Goal: Information Seeking & Learning: Learn about a topic

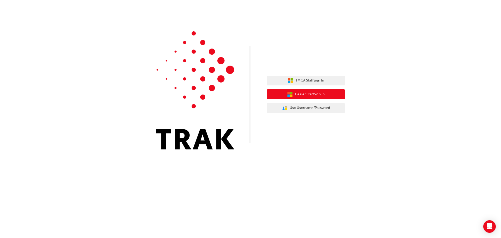
click at [292, 94] on button "Dealer Staff Sign In" at bounding box center [306, 94] width 78 height 10
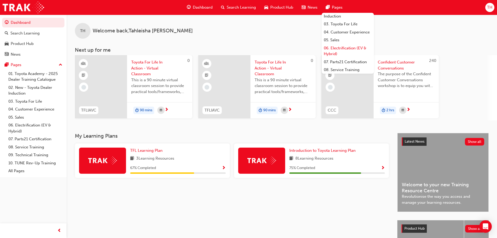
scroll to position [52, 0]
click at [347, 56] on link "09. Technical Training" at bounding box center [348, 54] width 52 height 8
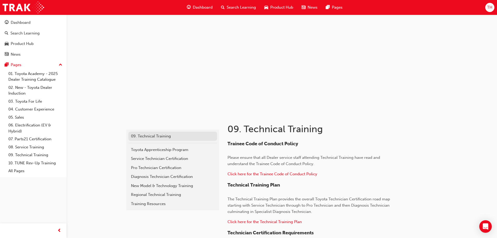
scroll to position [26, 0]
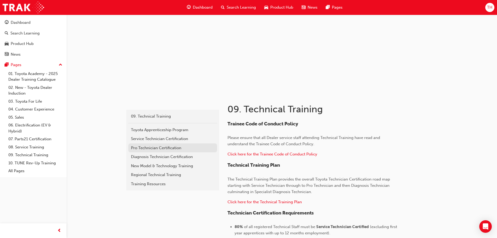
click at [189, 148] on div "Pro Technician Certification" at bounding box center [172, 148] width 83 height 6
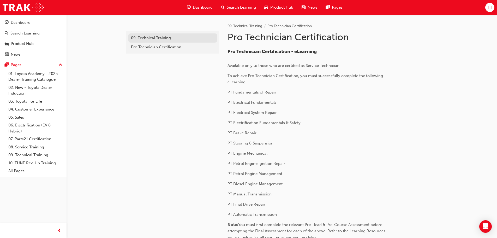
click at [186, 38] on div "09. Technical Training" at bounding box center [172, 38] width 83 height 6
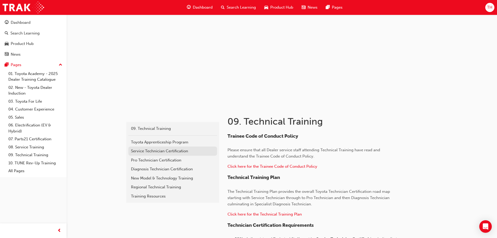
scroll to position [26, 0]
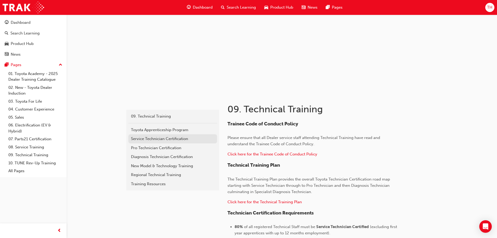
click at [193, 140] on div "Service Technician Certification" at bounding box center [172, 139] width 83 height 6
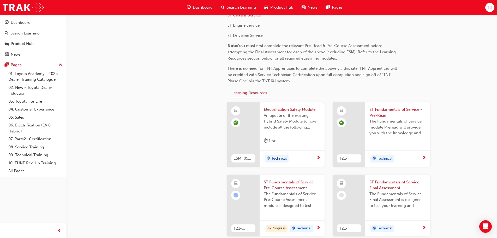
scroll to position [130, 0]
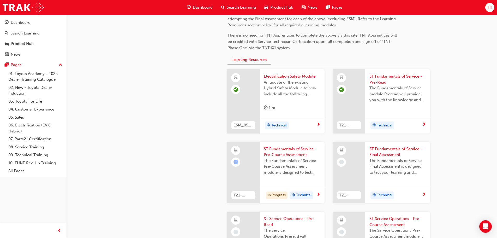
click at [278, 151] on span "ST Fundamentals of Service - Pre-Course Assessment" at bounding box center [292, 152] width 57 height 12
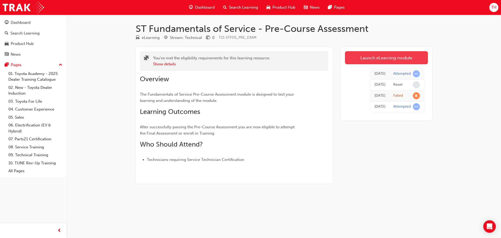
click at [386, 52] on link "Launch eLearning module" at bounding box center [386, 57] width 83 height 13
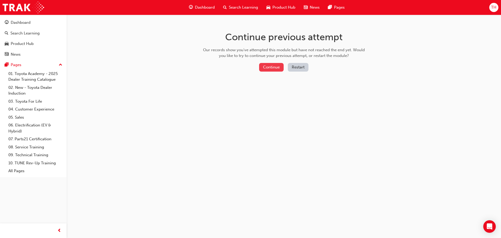
click at [275, 64] on button "Continue" at bounding box center [271, 67] width 25 height 9
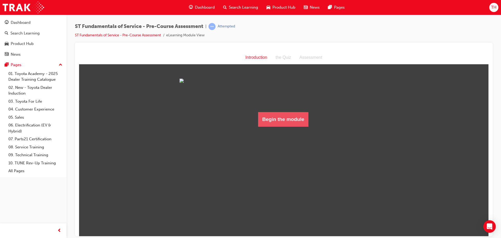
click at [274, 126] on button "Begin the module" at bounding box center [283, 119] width 50 height 15
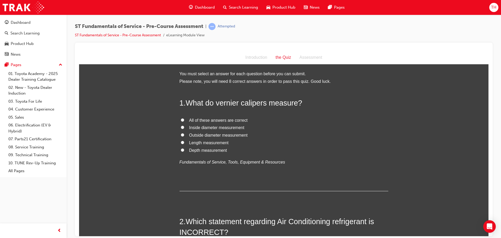
click at [205, 120] on span "All of these answers are correct" at bounding box center [218, 120] width 58 height 4
click at [184, 120] on input "All of these answers are correct" at bounding box center [182, 119] width 3 height 3
radio input "true"
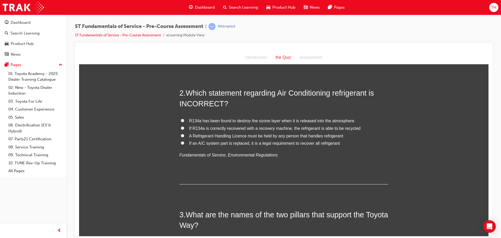
scroll to position [130, 0]
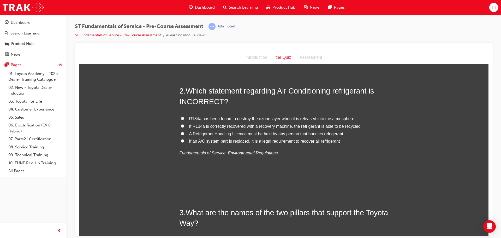
click at [269, 124] on span "If R134a is correctly recovered with a recovery machine, the refrigerant is abl…" at bounding box center [274, 126] width 171 height 4
click at [184, 124] on input "If R134a is correctly recovered with a recovery machine, the refrigerant is abl…" at bounding box center [182, 125] width 3 height 3
radio input "true"
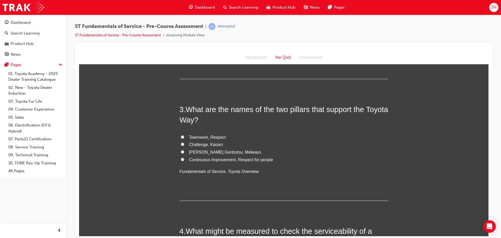
scroll to position [235, 0]
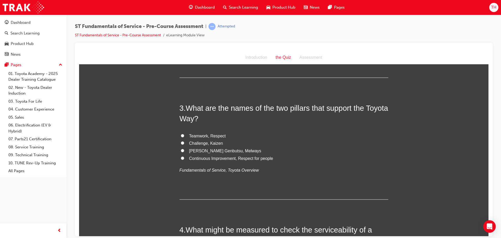
click at [219, 137] on span "Teamwork, Respect" at bounding box center [207, 135] width 37 height 4
click at [184, 137] on input "Teamwork, Respect" at bounding box center [182, 135] width 3 height 3
radio input "true"
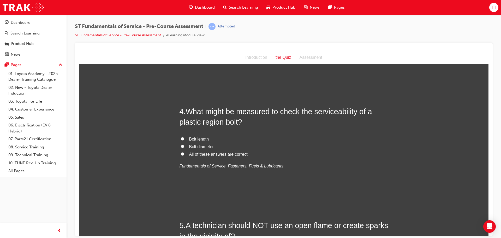
scroll to position [365, 0]
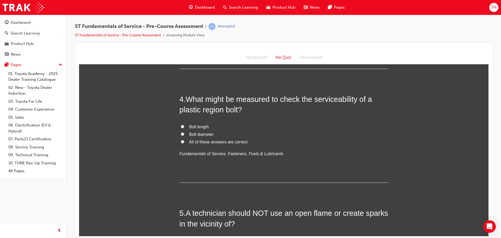
click at [201, 142] on span "All of these answers are correct" at bounding box center [218, 141] width 58 height 4
click at [184, 142] on input "All of these answers are correct" at bounding box center [182, 141] width 3 height 3
radio input "true"
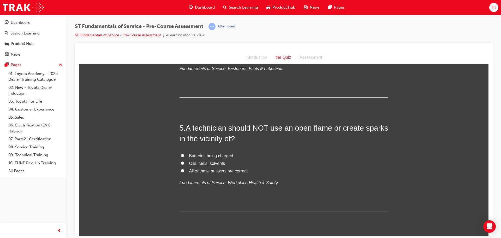
scroll to position [469, 0]
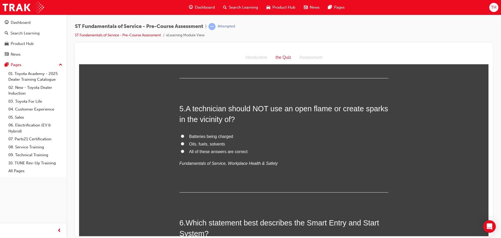
click at [201, 144] on span "Oils, fuels, solvents" at bounding box center [207, 143] width 36 height 4
click at [184, 144] on input "Oils, fuels, solvents" at bounding box center [182, 143] width 3 height 3
radio input "true"
click at [201, 149] on span "All of these answers are correct" at bounding box center [218, 151] width 58 height 4
click at [184, 149] on input "All of these answers are correct" at bounding box center [182, 150] width 3 height 3
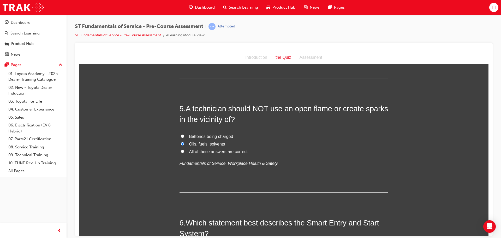
radio input "true"
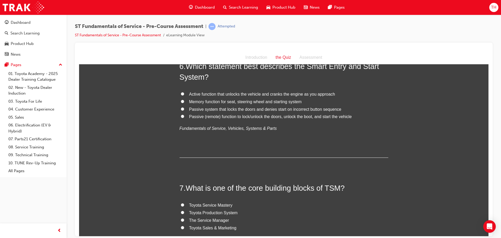
scroll to position [626, 0]
click at [284, 94] on span "Active function that unlocks the vehicle and cranks the engine as you approach" at bounding box center [262, 93] width 146 height 4
click at [184, 94] on input "Active function that unlocks the vehicle and cranks the engine as you approach" at bounding box center [182, 93] width 3 height 3
radio input "true"
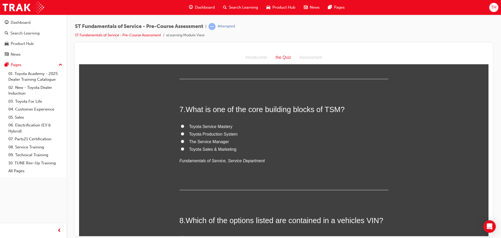
scroll to position [730, 0]
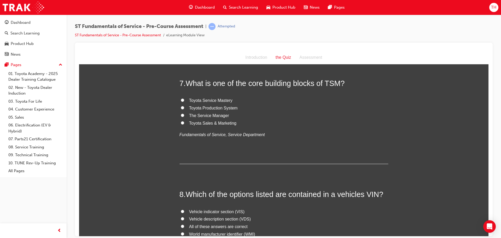
click at [208, 100] on span "Toyota Service Mastery" at bounding box center [210, 100] width 43 height 4
click at [184, 100] on input "Toyota Service Mastery" at bounding box center [182, 99] width 3 height 3
radio input "true"
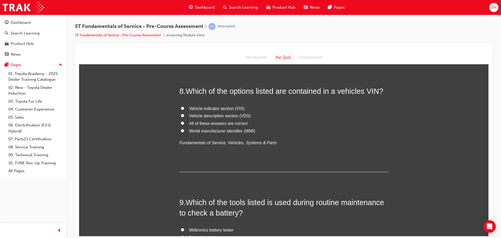
scroll to position [835, 0]
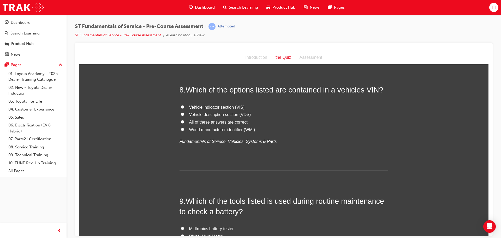
click at [210, 121] on span "All of these answers are correct" at bounding box center [218, 121] width 58 height 4
click at [184, 121] on input "All of these answers are correct" at bounding box center [182, 121] width 3 height 3
radio input "true"
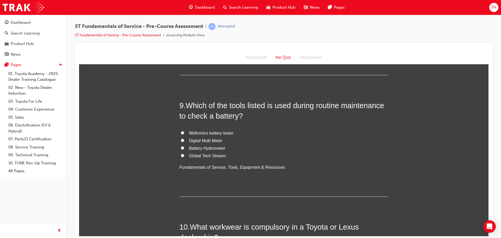
scroll to position [939, 0]
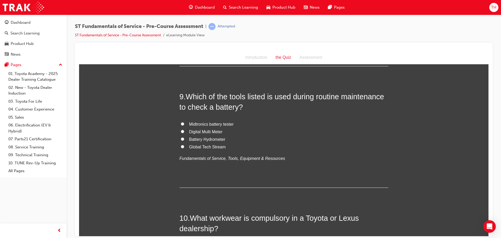
click at [207, 139] on span "Battery Hydrometer" at bounding box center [207, 139] width 36 height 4
click at [184, 139] on input "Battery Hydrometer" at bounding box center [182, 138] width 3 height 3
radio input "true"
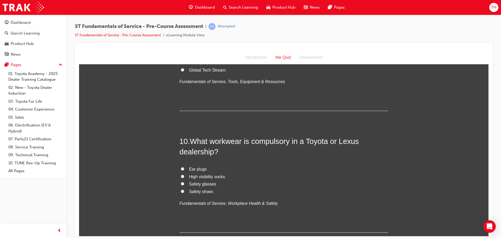
scroll to position [1053, 0]
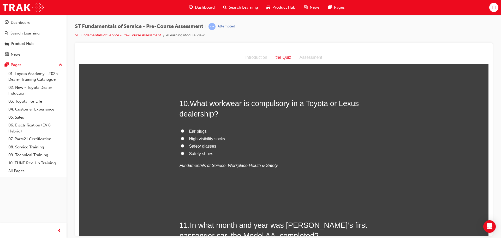
click at [202, 153] on span "Safety shoes" at bounding box center [201, 153] width 24 height 4
click at [184, 153] on input "Safety shoes" at bounding box center [182, 152] width 3 height 3
radio input "true"
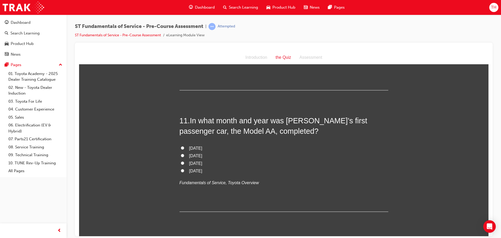
scroll to position [1184, 0]
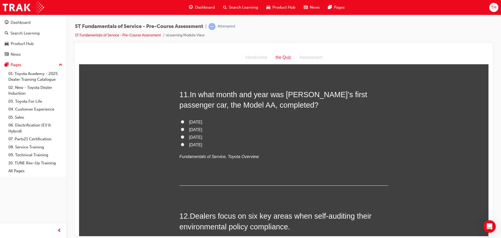
click at [201, 128] on span "June 1935" at bounding box center [195, 129] width 13 height 4
click at [184, 128] on input "June 1935" at bounding box center [182, 128] width 3 height 3
radio input "true"
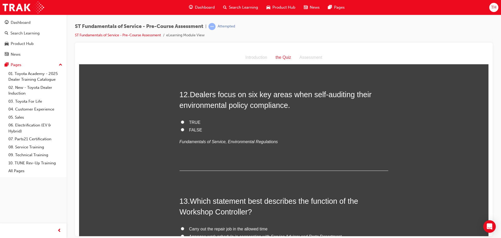
scroll to position [1314, 0]
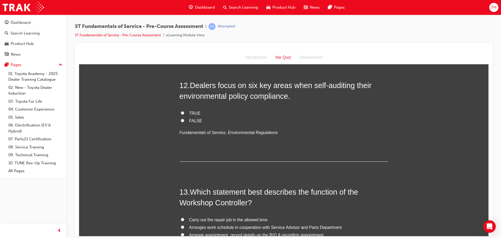
click at [192, 113] on span "TRUE" at bounding box center [194, 113] width 11 height 4
click at [184, 113] on input "TRUE" at bounding box center [182, 112] width 3 height 3
radio input "true"
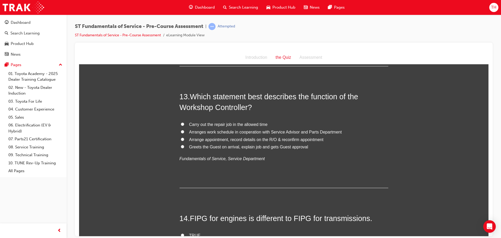
scroll to position [1419, 0]
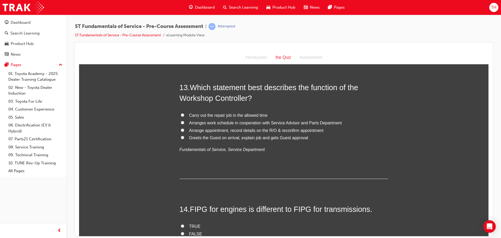
click at [277, 122] on span "Arranges work schedule in cooperation with Service Advisor and Parts Department" at bounding box center [265, 122] width 153 height 4
click at [184, 122] on input "Arranges work schedule in cooperation with Service Advisor and Parts Department" at bounding box center [182, 121] width 3 height 3
radio input "true"
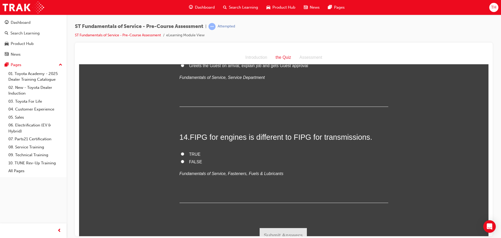
scroll to position [1497, 0]
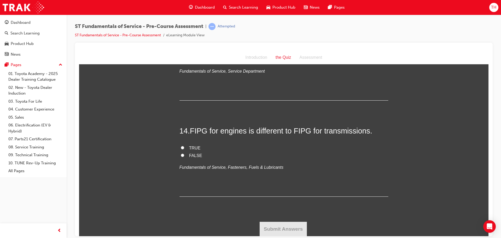
click at [191, 156] on span "FALSE" at bounding box center [195, 155] width 13 height 4
click at [184, 156] on input "FALSE" at bounding box center [182, 154] width 3 height 3
radio input "true"
click at [266, 228] on button "Submit Answers" at bounding box center [283, 228] width 47 height 15
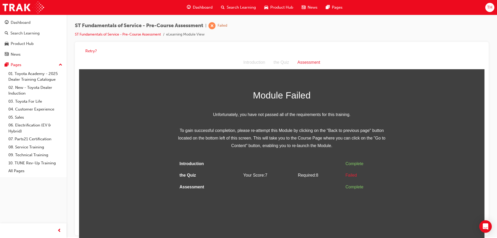
scroll to position [0, 0]
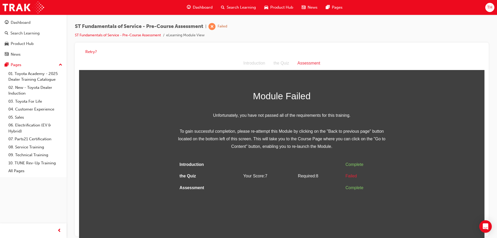
click at [284, 65] on div "the Quiz" at bounding box center [281, 63] width 24 height 8
click at [94, 52] on button "Retry?" at bounding box center [90, 52] width 11 height 6
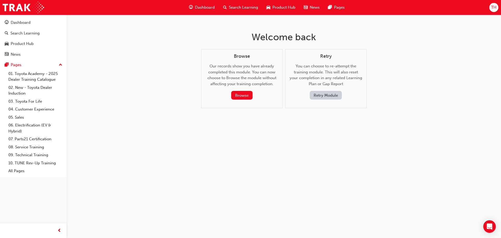
click at [335, 96] on button "Retry Module" at bounding box center [326, 95] width 32 height 9
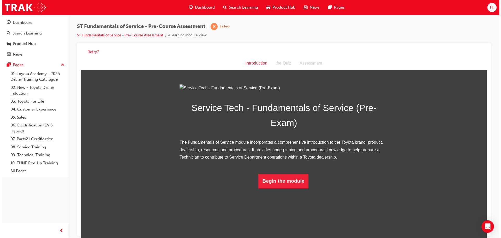
scroll to position [4, 0]
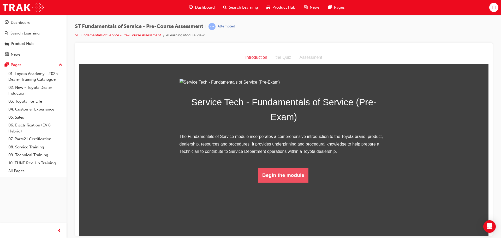
click at [294, 182] on button "Begin the module" at bounding box center [283, 174] width 50 height 15
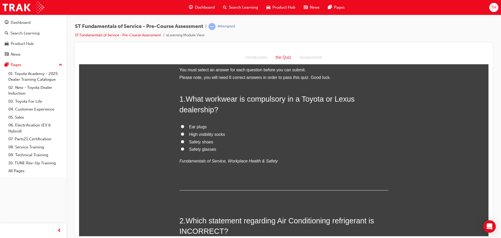
scroll to position [0, 0]
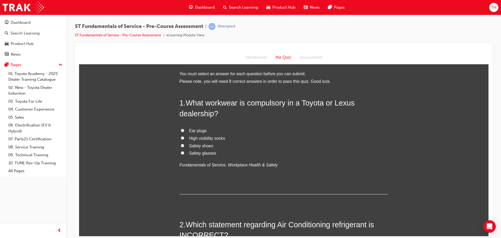
click at [196, 145] on span "Safety shoes" at bounding box center [201, 145] width 24 height 4
click at [184, 145] on input "Safety shoes" at bounding box center [182, 144] width 3 height 3
radio input "true"
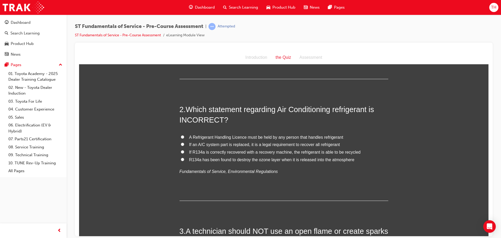
scroll to position [130, 0]
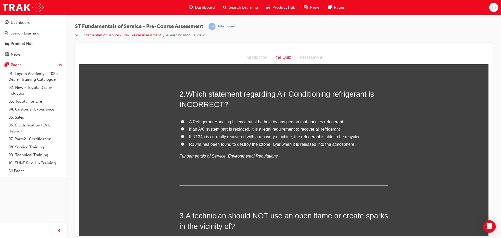
click at [309, 121] on span "A Refrigerant Handling Licence must be held by any person that handles refriger…" at bounding box center [266, 121] width 154 height 4
click at [184, 121] on input "A Refrigerant Handling Licence must be held by any person that handles refriger…" at bounding box center [182, 120] width 3 height 3
radio input "true"
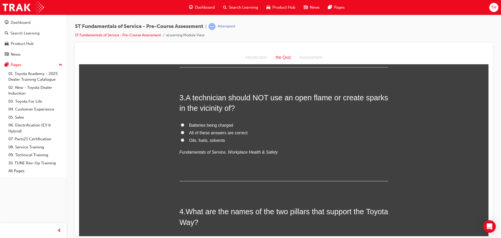
scroll to position [261, 0]
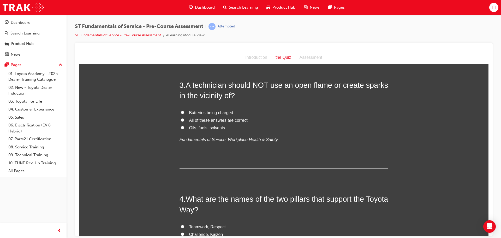
click at [206, 120] on span "All of these answers are correct" at bounding box center [218, 120] width 58 height 4
click at [184, 120] on input "All of these answers are correct" at bounding box center [182, 119] width 3 height 3
radio input "true"
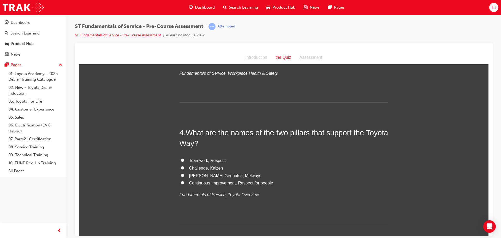
scroll to position [339, 0]
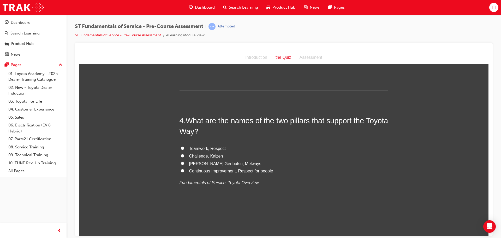
click at [202, 147] on span "Teamwork, Respect" at bounding box center [207, 148] width 37 height 4
click at [184, 147] on input "Teamwork, Respect" at bounding box center [182, 147] width 3 height 3
radio input "true"
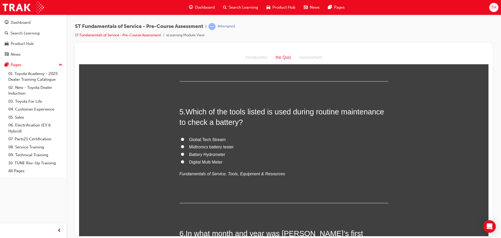
click at [210, 147] on span "Midtronics battery tester" at bounding box center [211, 146] width 45 height 4
click at [184, 147] on input "Midtronics battery tester" at bounding box center [182, 145] width 3 height 3
radio input "true"
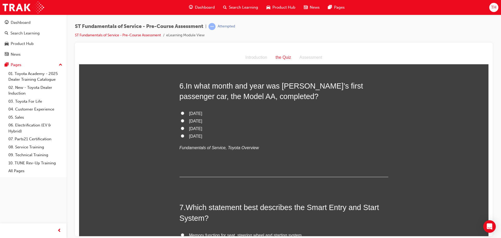
scroll to position [626, 0]
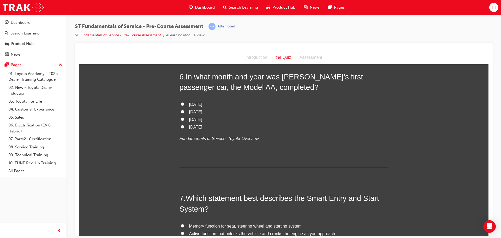
click at [202, 109] on span "January 1937" at bounding box center [195, 111] width 13 height 4
click at [184, 110] on input "January 1937" at bounding box center [182, 111] width 3 height 3
radio input "true"
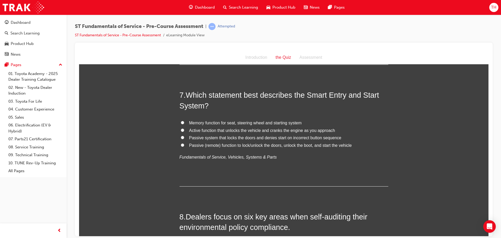
scroll to position [730, 0]
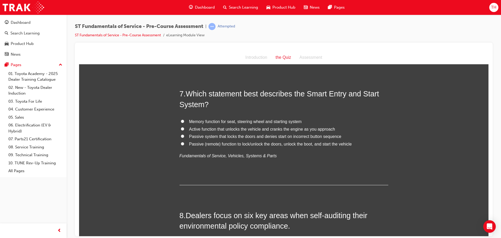
click at [199, 129] on span "Active function that unlocks the vehicle and cranks the engine as you approach" at bounding box center [262, 128] width 146 height 4
click at [184, 129] on input "Active function that unlocks the vehicle and cranks the engine as you approach" at bounding box center [182, 128] width 3 height 3
radio input "true"
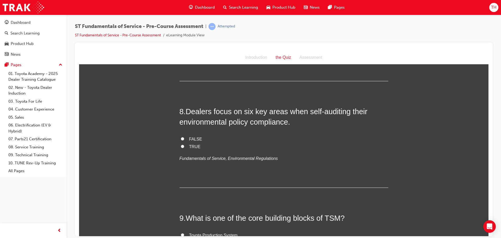
scroll to position [835, 0]
click at [186, 144] on label "TRUE" at bounding box center [283, 146] width 209 height 8
click at [184, 144] on input "TRUE" at bounding box center [182, 145] width 3 height 3
radio input "true"
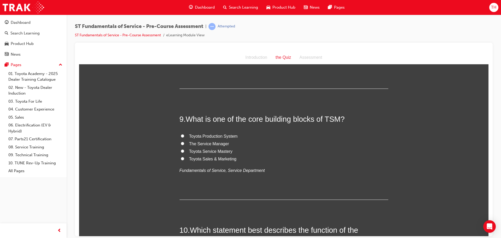
scroll to position [939, 0]
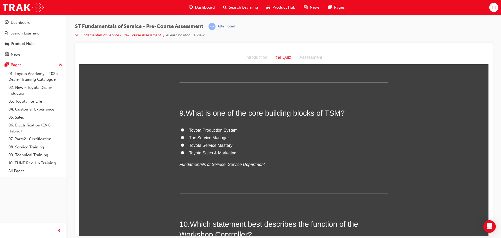
click at [206, 154] on span "Toyota Sales & Marketing" at bounding box center [212, 152] width 47 height 4
click at [184, 154] on input "Toyota Sales & Marketing" at bounding box center [182, 151] width 3 height 3
radio input "true"
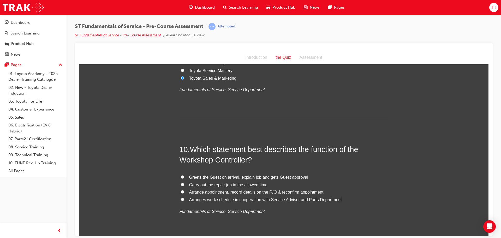
scroll to position [1043, 0]
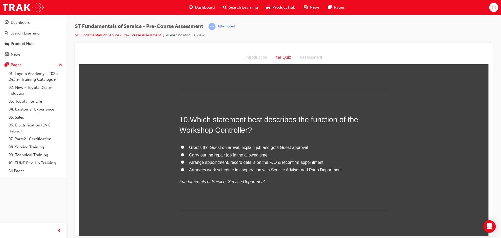
click at [198, 169] on span "Arranges work schedule in cooperation with Service Advisor and Parts Department" at bounding box center [265, 169] width 153 height 4
click at [184, 169] on input "Arranges work schedule in cooperation with Service Advisor and Parts Department" at bounding box center [182, 168] width 3 height 3
radio input "true"
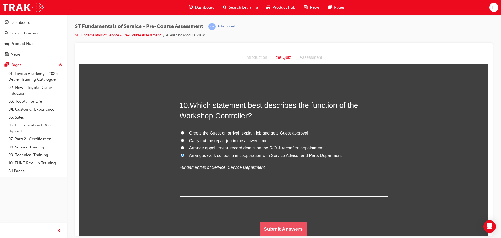
click at [294, 226] on button "Submit Answers" at bounding box center [283, 228] width 47 height 15
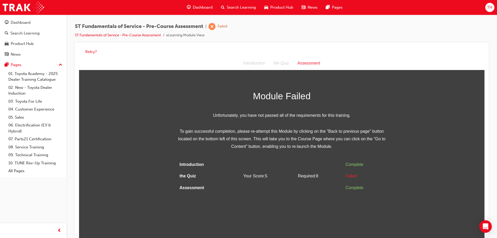
scroll to position [4, 0]
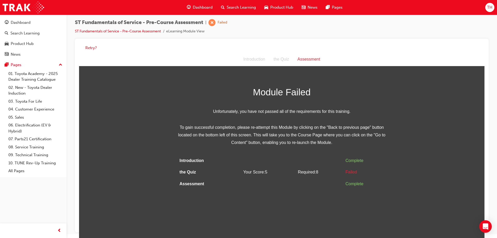
click at [284, 59] on div "the Quiz" at bounding box center [281, 60] width 24 height 8
click at [87, 46] on button "Retry?" at bounding box center [90, 48] width 11 height 6
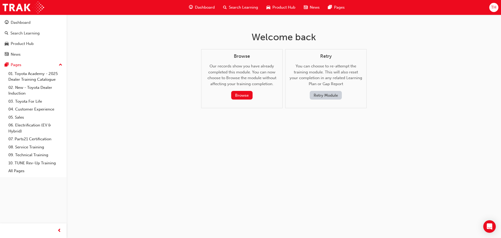
click at [322, 94] on button "Retry Module" at bounding box center [326, 95] width 32 height 9
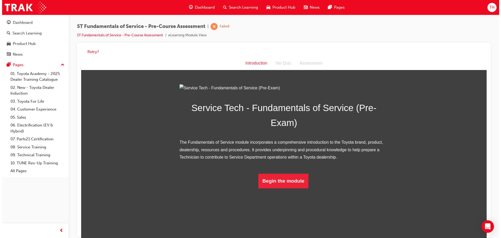
scroll to position [4, 0]
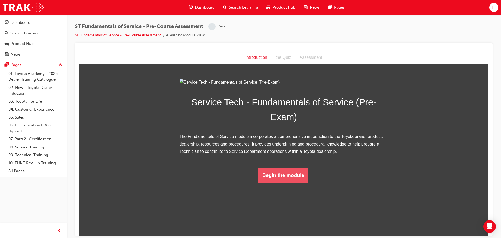
click at [285, 182] on button "Begin the module" at bounding box center [283, 174] width 50 height 15
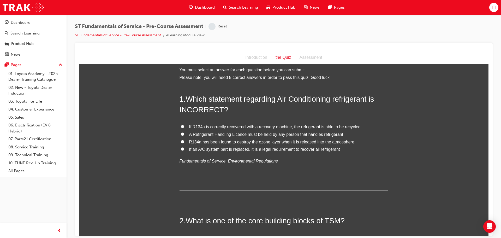
scroll to position [0, 0]
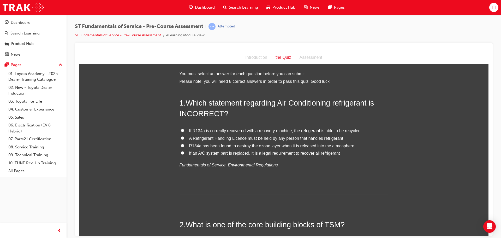
click at [212, 144] on span "R134a has been found to destroy the ozone layer when it is released into the at…" at bounding box center [271, 145] width 165 height 4
click at [184, 144] on input "R134a has been found to destroy the ozone layer when it is released into the at…" at bounding box center [182, 144] width 3 height 3
radio input "true"
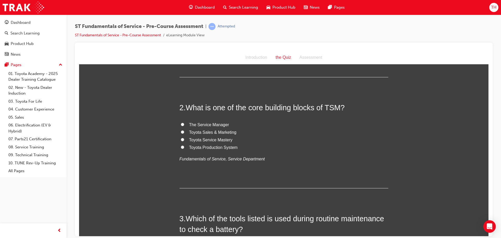
scroll to position [130, 0]
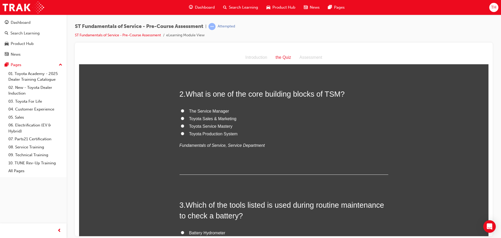
click at [207, 133] on span "Toyota Production System" at bounding box center [213, 133] width 49 height 4
click at [184, 133] on input "Toyota Production System" at bounding box center [182, 132] width 3 height 3
radio input "true"
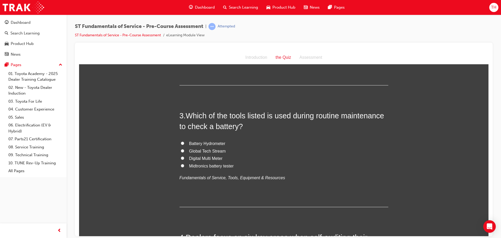
scroll to position [235, 0]
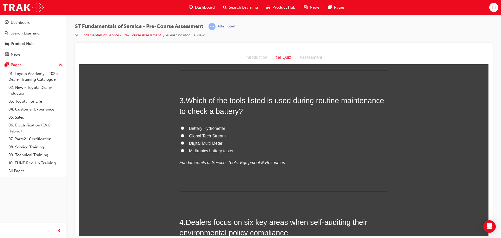
click at [212, 127] on span "Battery Hydrometer" at bounding box center [207, 128] width 36 height 4
click at [184, 127] on input "Battery Hydrometer" at bounding box center [182, 127] width 3 height 3
radio input "true"
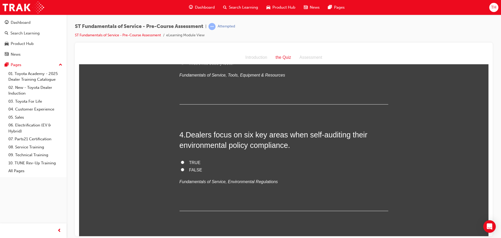
scroll to position [339, 0]
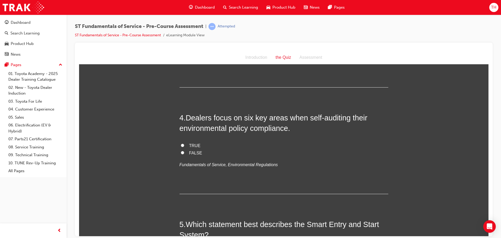
click at [191, 152] on span "FALSE" at bounding box center [195, 152] width 13 height 4
click at [184, 152] on input "FALSE" at bounding box center [182, 151] width 3 height 3
radio input "true"
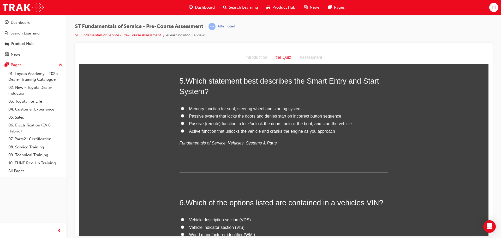
scroll to position [469, 0]
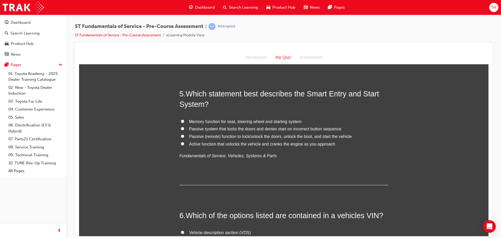
click at [204, 143] on span "Active function that unlocks the vehicle and cranks the engine as you approach" at bounding box center [262, 143] width 146 height 4
click at [184, 143] on input "Active function that unlocks the vehicle and cranks the engine as you approach" at bounding box center [182, 143] width 3 height 3
radio input "true"
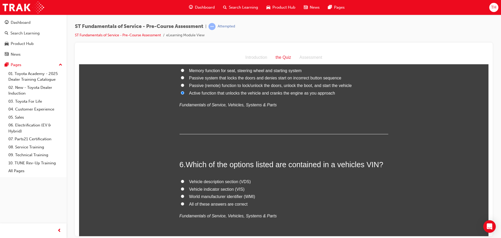
scroll to position [496, 0]
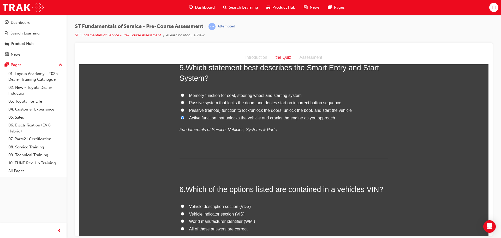
click at [236, 94] on span "Memory function for seat, steering wheel and starting system" at bounding box center [245, 95] width 112 height 4
click at [184, 94] on input "Memory function for seat, steering wheel and starting system" at bounding box center [182, 94] width 3 height 3
radio input "true"
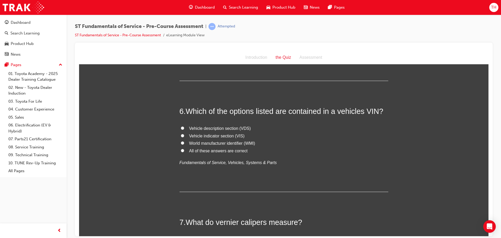
scroll to position [574, 0]
click at [199, 150] on span "All of these answers are correct" at bounding box center [218, 150] width 58 height 4
click at [184, 150] on input "All of these answers are correct" at bounding box center [182, 149] width 3 height 3
radio input "true"
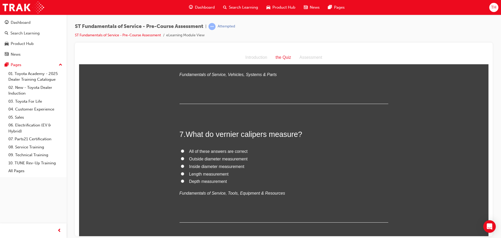
scroll to position [678, 0]
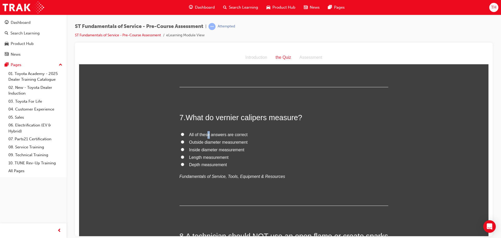
click at [207, 132] on span "All of these answers are correct" at bounding box center [218, 134] width 58 height 4
click at [222, 134] on span "All of these answers are correct" at bounding box center [218, 134] width 58 height 4
click at [184, 134] on input "All of these answers are correct" at bounding box center [182, 133] width 3 height 3
radio input "true"
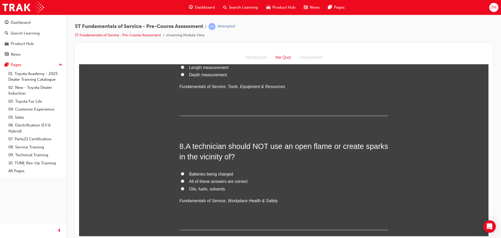
scroll to position [782, 0]
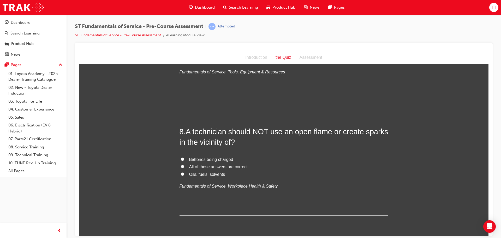
click at [212, 167] on span "All of these answers are correct" at bounding box center [218, 166] width 58 height 4
click at [184, 167] on input "All of these answers are correct" at bounding box center [182, 165] width 3 height 3
radio input "true"
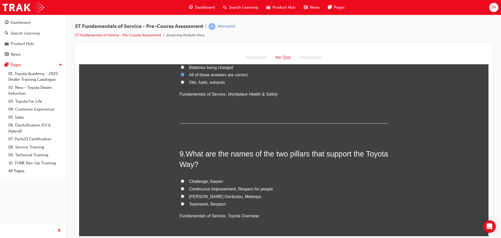
scroll to position [887, 0]
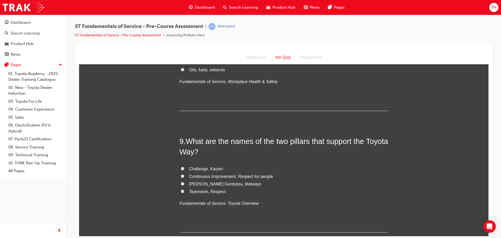
click at [217, 192] on span "Teamwork, Respect" at bounding box center [207, 191] width 37 height 4
click at [184, 192] on input "Teamwork, Respect" at bounding box center [182, 190] width 3 height 3
radio input "true"
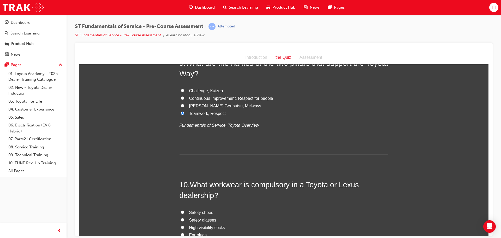
scroll to position [965, 0]
click at [205, 210] on span "Safety shoes" at bounding box center [201, 211] width 24 height 4
click at [184, 210] on input "Safety shoes" at bounding box center [182, 211] width 3 height 3
radio input "true"
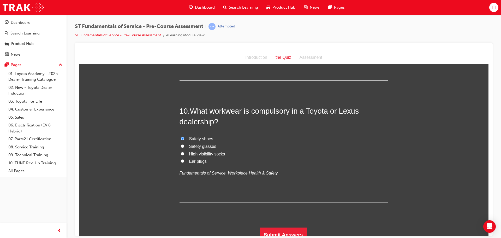
scroll to position [1044, 0]
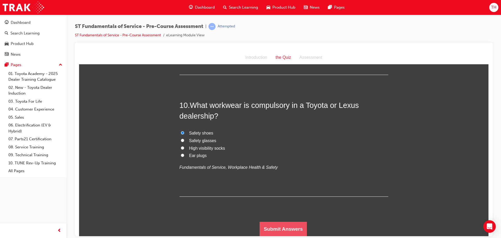
click at [291, 229] on button "Submit Answers" at bounding box center [283, 228] width 47 height 15
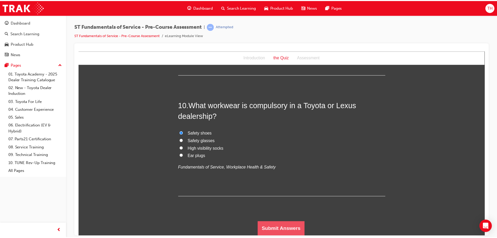
scroll to position [0, 0]
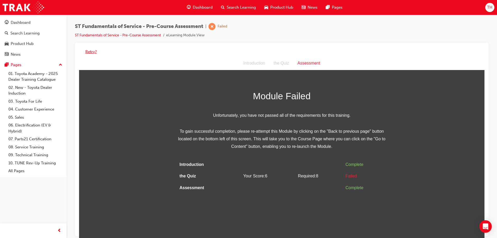
click at [87, 49] on button "Retry?" at bounding box center [90, 52] width 11 height 6
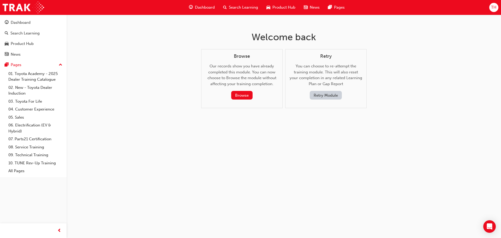
click at [334, 97] on button "Retry Module" at bounding box center [326, 95] width 32 height 9
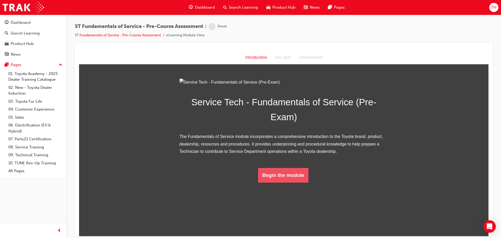
click at [276, 182] on button "Begin the module" at bounding box center [283, 174] width 50 height 15
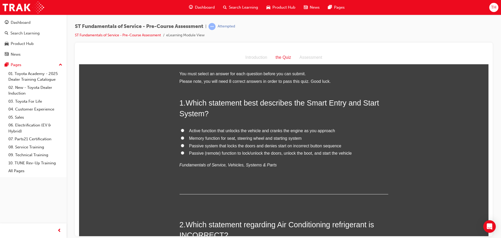
click at [183, 153] on label "Passive (remote) function to lock/unlock the doors, unlock the boot, and start …" at bounding box center [283, 153] width 209 height 8
click at [183, 153] on input "Passive (remote) function to lock/unlock the doors, unlock the boot, and start …" at bounding box center [182, 152] width 3 height 3
radio input "true"
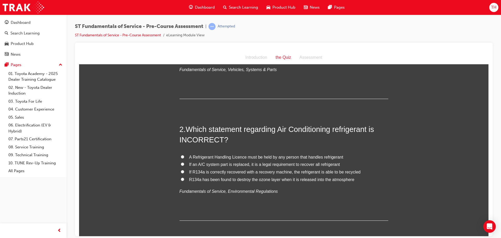
scroll to position [104, 0]
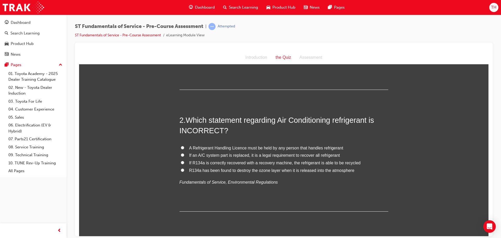
click at [222, 155] on span "If an A/C system part is replaced, it is a legal requirement to recover all ref…" at bounding box center [264, 155] width 151 height 4
click at [184, 155] on input "If an A/C system part is replaced, it is a legal requirement to recover all ref…" at bounding box center [182, 154] width 3 height 3
radio input "true"
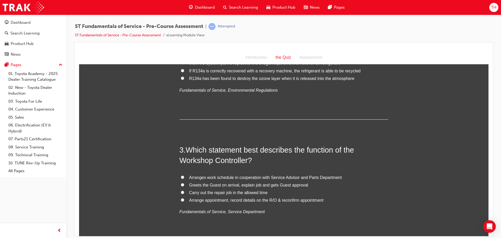
scroll to position [209, 0]
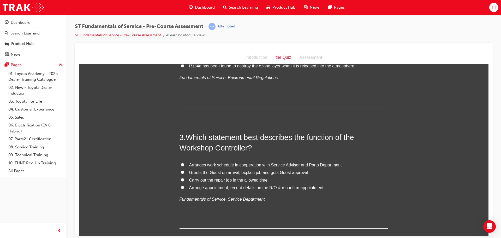
click at [181, 164] on input "Arranges work schedule in cooperation with Service Advisor and Parts Department" at bounding box center [182, 163] width 3 height 3
radio input "true"
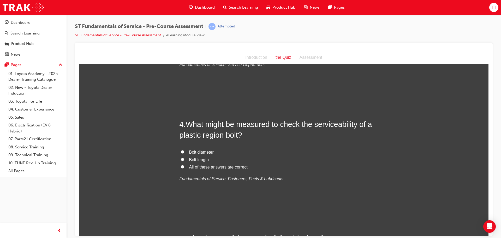
scroll to position [365, 0]
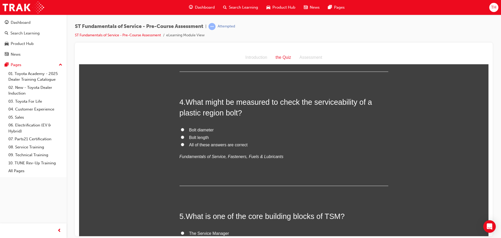
click at [190, 146] on span "All of these answers are correct" at bounding box center [218, 144] width 58 height 4
click at [184, 146] on input "All of these answers are correct" at bounding box center [182, 143] width 3 height 3
radio input "true"
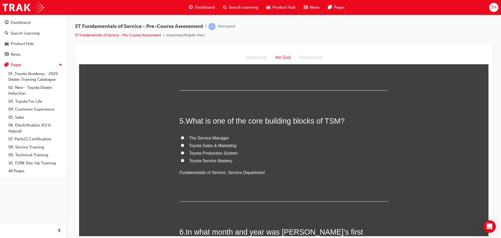
scroll to position [469, 0]
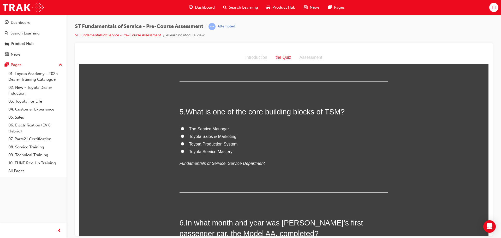
click at [181, 142] on input "Toyota Production System" at bounding box center [182, 143] width 3 height 3
radio input "true"
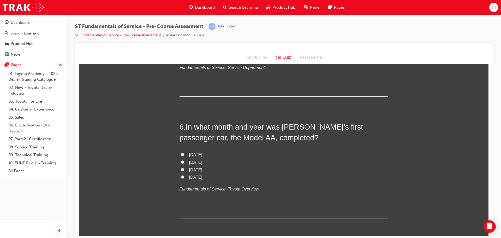
scroll to position [574, 0]
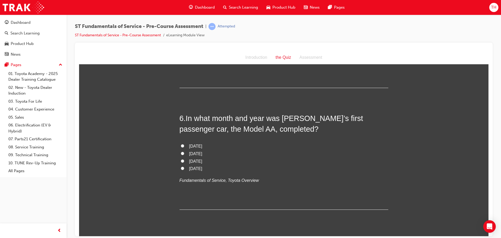
click at [200, 159] on span "April 1936" at bounding box center [195, 161] width 13 height 4
click at [184, 159] on input "April 1936" at bounding box center [182, 160] width 3 height 3
radio input "true"
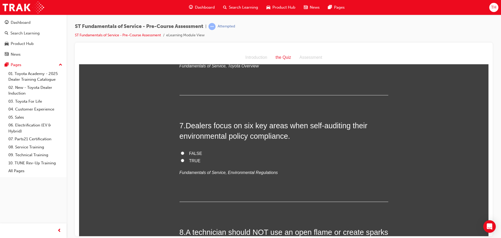
scroll to position [685, 0]
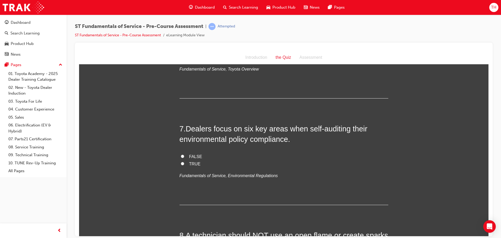
click at [187, 128] on span "Dealers focus on six key areas when self-auditing their environmental policy co…" at bounding box center [273, 133] width 188 height 19
click at [188, 128] on span "Dealers focus on six key areas when self-auditing their environmental policy co…" at bounding box center [273, 133] width 188 height 19
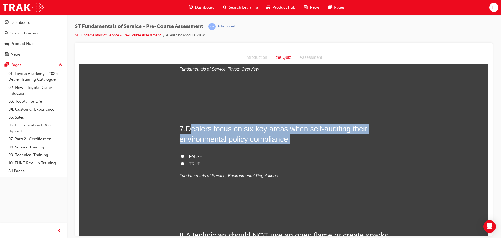
drag, startPoint x: 188, startPoint y: 129, endPoint x: 304, endPoint y: 143, distance: 116.9
click at [304, 143] on h2 "7 . Dealers focus on six key areas when self-auditing their environmental polic…" at bounding box center [283, 133] width 209 height 21
drag, startPoint x: 185, startPoint y: 127, endPoint x: 290, endPoint y: 141, distance: 106.3
click at [290, 141] on h2 "7 . Dealers focus on six key areas when self-auditing their environmental polic…" at bounding box center [283, 133] width 209 height 21
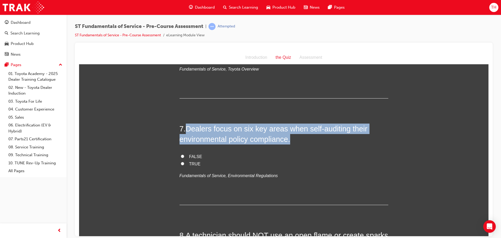
copy span "Dealers focus on six key areas when self-auditing their environmental policy co…"
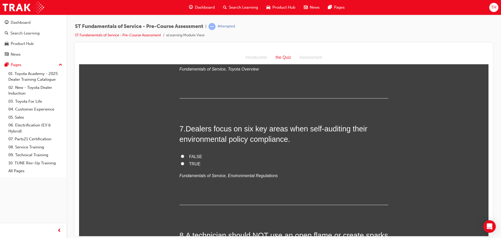
click at [193, 163] on span "TRUE" at bounding box center [194, 163] width 11 height 4
click at [184, 163] on input "TRUE" at bounding box center [182, 162] width 3 height 3
radio input "true"
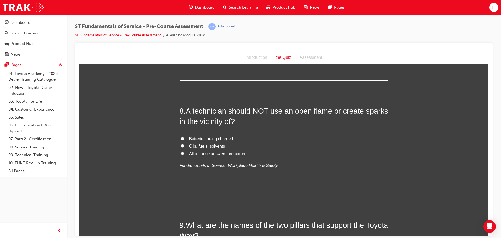
scroll to position [815, 0]
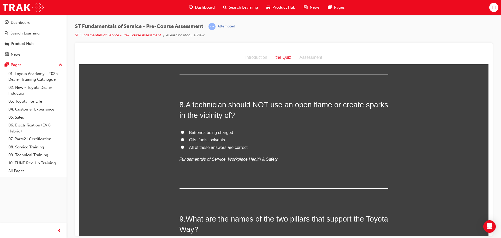
click at [218, 146] on span "All of these answers are correct" at bounding box center [218, 147] width 58 height 4
click at [184, 146] on input "All of these answers are correct" at bounding box center [182, 146] width 3 height 3
radio input "true"
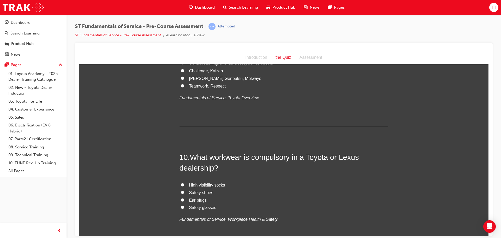
scroll to position [1050, 0]
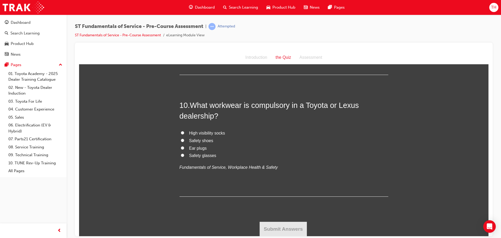
click at [202, 140] on span "Safety shoes" at bounding box center [201, 140] width 24 height 4
click at [184, 140] on input "Safety shoes" at bounding box center [182, 139] width 3 height 3
radio input "true"
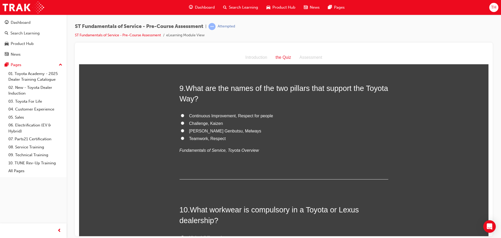
scroll to position [920, 0]
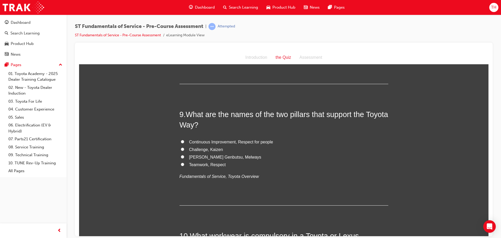
click at [228, 141] on span "Continuous Improvement, Respect for people" at bounding box center [231, 141] width 84 height 4
click at [184, 141] on input "Continuous Improvement, Respect for people" at bounding box center [182, 141] width 3 height 3
radio input "true"
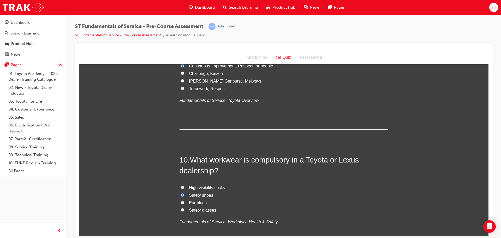
scroll to position [1050, 0]
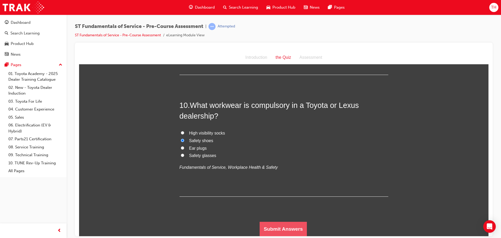
click at [292, 228] on button "Submit Answers" at bounding box center [283, 228] width 47 height 15
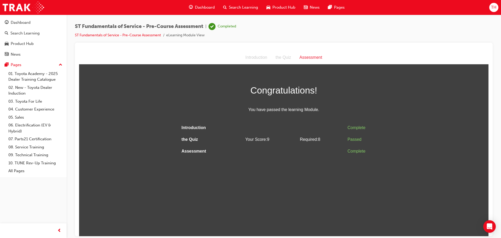
click at [277, 111] on span "You have passed the learning Module." at bounding box center [283, 110] width 209 height 8
click at [290, 152] on td at bounding box center [270, 151] width 55 height 12
click at [157, 35] on link "ST Fundamentals of Service - Pre-Course Assessment" at bounding box center [118, 35] width 86 height 4
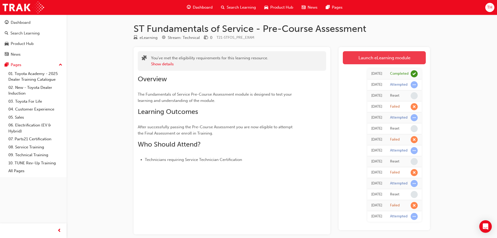
click at [397, 60] on link "Launch eLearning module" at bounding box center [384, 57] width 83 height 13
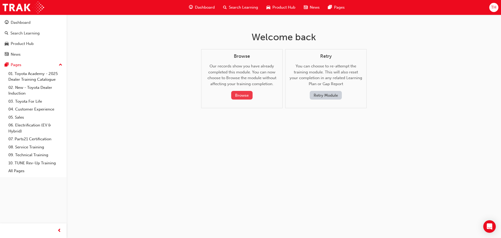
click at [251, 95] on button "Browse" at bounding box center [241, 95] width 21 height 9
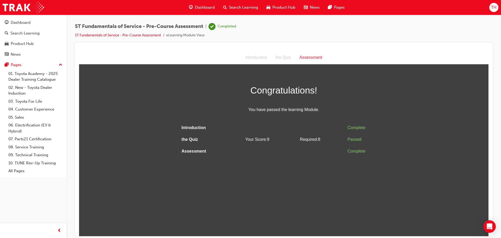
click at [154, 41] on div "ST Fundamentals of Service - Pre-Course Assessment | Completed ST Fundamentals …" at bounding box center [284, 33] width 418 height 20
click at [161, 36] on link "ST Fundamentals of Service - Pre-Course Assessment" at bounding box center [118, 35] width 86 height 4
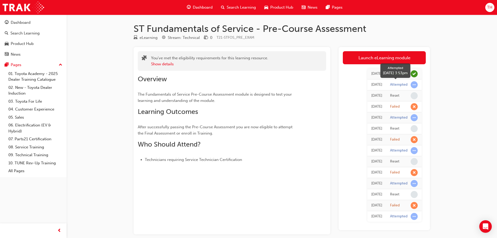
click at [414, 85] on span "learningRecordVerb_ATTEMPT-icon" at bounding box center [414, 84] width 7 height 7
click at [414, 86] on span "learningRecordVerb_ATTEMPT-icon" at bounding box center [414, 84] width 7 height 7
click at [397, 85] on div "Attempted" at bounding box center [398, 84] width 17 height 5
click at [392, 98] on div "Reset" at bounding box center [394, 95] width 9 height 5
click at [367, 108] on td "Today" at bounding box center [376, 106] width 19 height 11
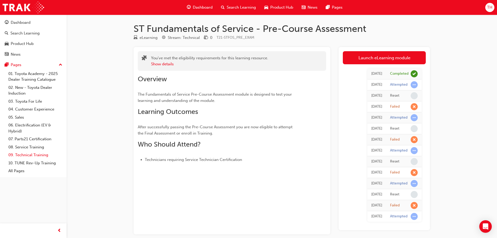
click at [20, 153] on link "09. Technical Training" at bounding box center [35, 155] width 58 height 8
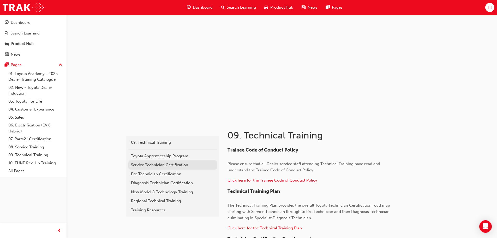
click at [147, 167] on link "Service Technician Certification" at bounding box center [172, 164] width 89 height 9
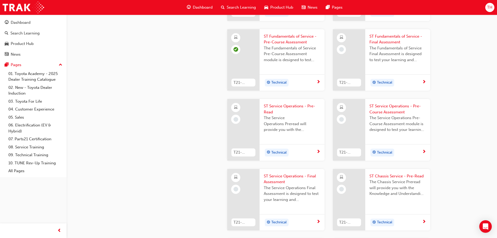
scroll to position [230, 0]
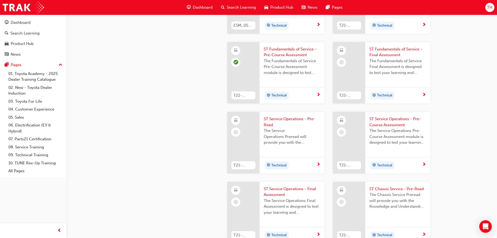
click at [387, 50] on span "ST Fundamentals of Service - Final Assessment" at bounding box center [397, 52] width 57 height 12
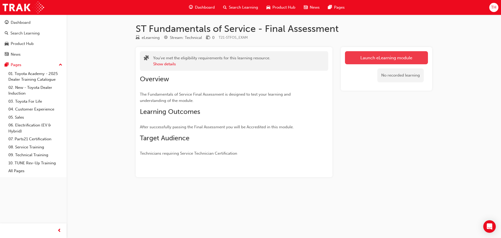
click at [365, 62] on link "Launch eLearning module" at bounding box center [386, 57] width 83 height 13
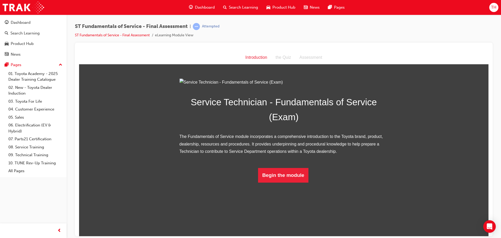
scroll to position [4, 0]
click at [293, 182] on button "Begin the module" at bounding box center [283, 174] width 50 height 15
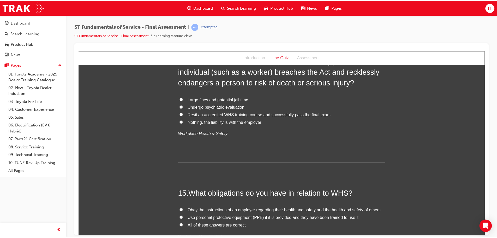
scroll to position [1617, 0]
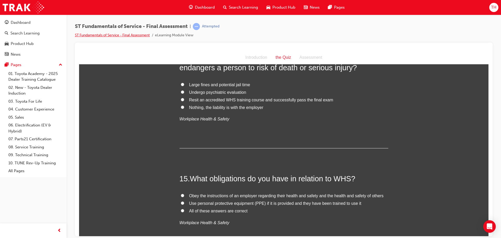
click at [141, 35] on link "ST Fundamentals of Service - Final Assessment" at bounding box center [112, 35] width 75 height 4
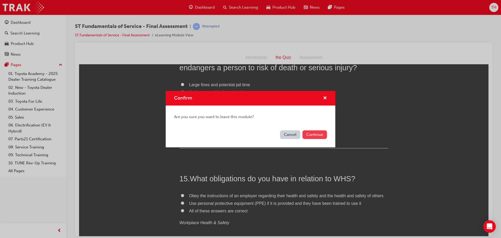
click at [318, 134] on button "Continue" at bounding box center [314, 134] width 25 height 9
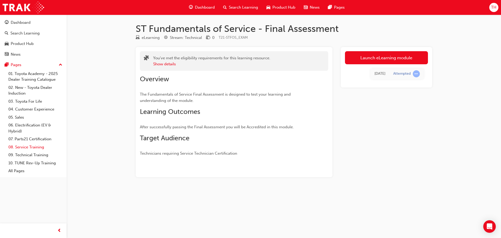
click at [25, 154] on link "09. Technical Training" at bounding box center [35, 155] width 58 height 8
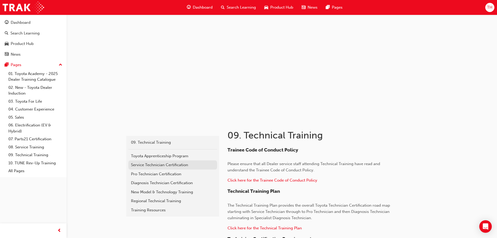
click at [165, 164] on div "Service Technician Certification" at bounding box center [172, 165] width 83 height 6
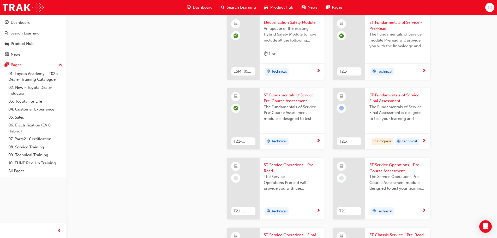
scroll to position [183, 0]
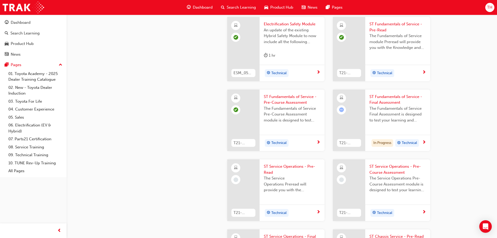
click at [386, 95] on span "ST Fundamentals of Service - Final Assessment" at bounding box center [397, 100] width 57 height 12
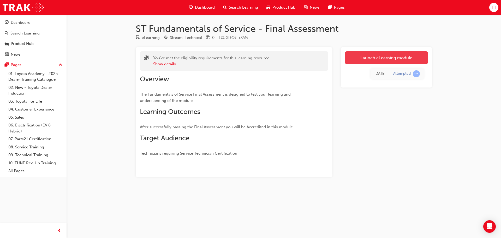
click at [381, 53] on link "Launch eLearning module" at bounding box center [386, 57] width 83 height 13
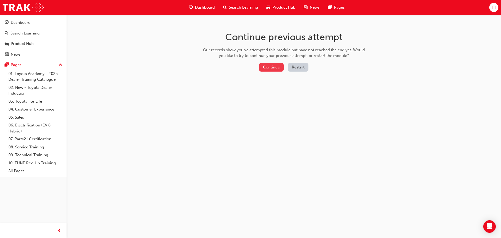
click at [280, 68] on button "Continue" at bounding box center [271, 67] width 25 height 9
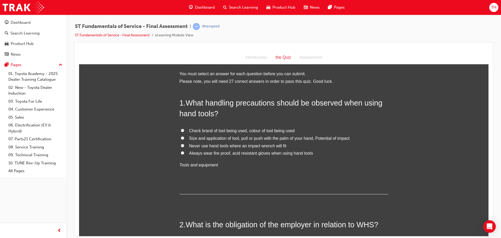
click at [307, 139] on span "Size and application of tool, pull or push with the palm of your hand, Potentia…" at bounding box center [269, 138] width 160 height 4
click at [184, 139] on input "Size and application of tool, pull or push with the palm of your hand, Potentia…" at bounding box center [182, 137] width 3 height 3
radio input "true"
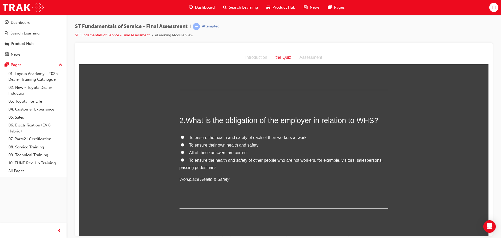
scroll to position [104, 0]
click at [293, 136] on span "To ensure the health and safety of each of their workers at work" at bounding box center [247, 137] width 117 height 4
click at [184, 136] on input "To ensure the health and safety of each of their workers at work" at bounding box center [182, 136] width 3 height 3
radio input "true"
click at [222, 151] on span "All of these answers are correct" at bounding box center [218, 152] width 58 height 4
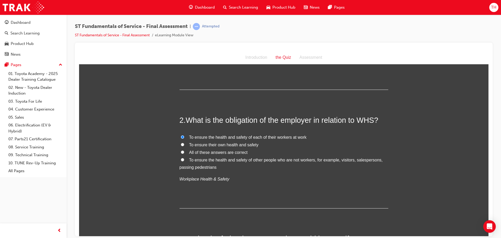
click at [184, 151] on input "All of these answers are correct" at bounding box center [182, 151] width 3 height 3
radio input "true"
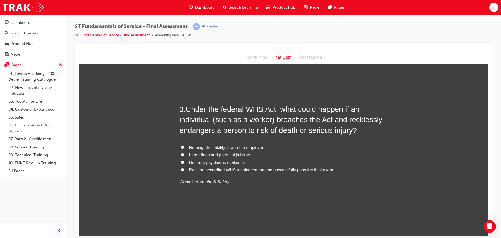
scroll to position [235, 0]
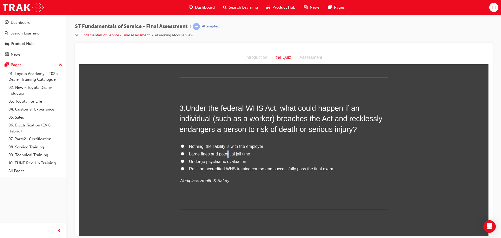
click at [226, 152] on span "Large fines and potential jail time" at bounding box center [219, 153] width 61 height 4
click at [220, 151] on span "Large fines and potential jail time" at bounding box center [219, 153] width 61 height 4
click at [184, 152] on input "Large fines and potential jail time" at bounding box center [182, 153] width 3 height 3
radio input "true"
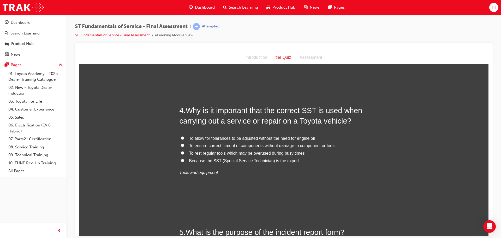
scroll to position [365, 0]
click at [211, 143] on span "To ensure correct fitment of components without damage to component or tools" at bounding box center [262, 144] width 146 height 4
click at [184, 143] on input "To ensure correct fitment of components without damage to component or tools" at bounding box center [182, 143] width 3 height 3
radio input "true"
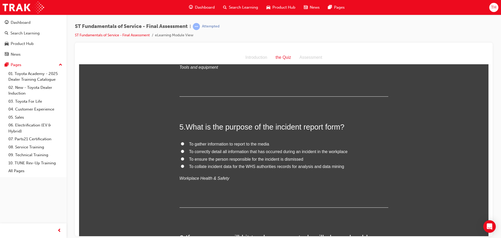
scroll to position [496, 0]
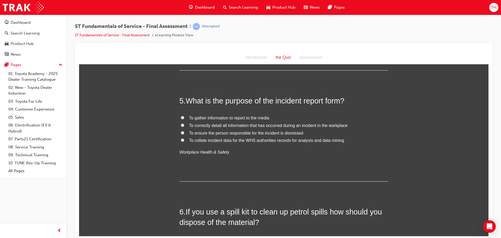
click at [306, 125] on span "To correctly detail all information that has occurred during an incident in the…" at bounding box center [268, 125] width 158 height 4
click at [236, 126] on span "To correctly detail all information that has occurred during an incident in the…" at bounding box center [268, 125] width 158 height 4
click at [184, 126] on input "To correctly detail all information that has occurred during an incident in the…" at bounding box center [182, 124] width 3 height 3
radio input "true"
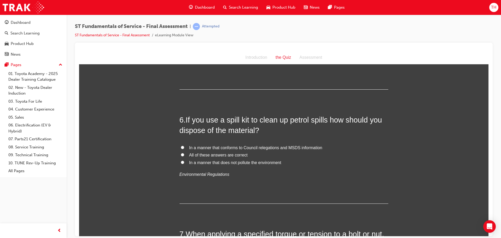
scroll to position [600, 0]
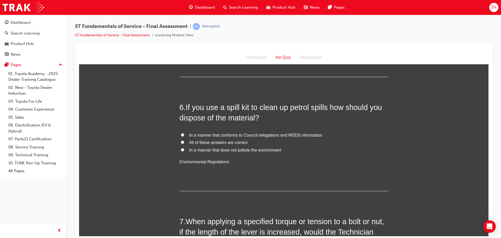
click at [231, 141] on span "All of these answers are correct" at bounding box center [218, 142] width 58 height 4
click at [184, 141] on input "All of these answers are correct" at bounding box center [182, 141] width 3 height 3
radio input "true"
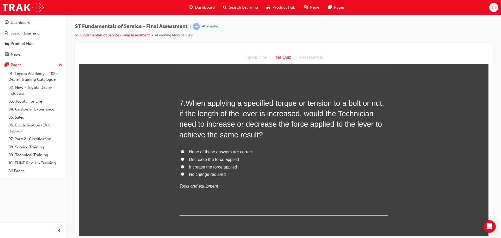
scroll to position [730, 0]
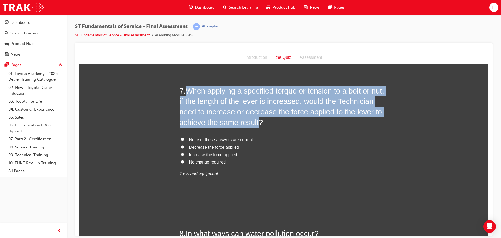
drag, startPoint x: 184, startPoint y: 91, endPoint x: 255, endPoint y: 125, distance: 79.2
click at [255, 125] on h2 "7 . When applying a specified torque or tension to a bolt or nut, if the length…" at bounding box center [283, 106] width 209 height 42
copy h2 "When applying a specified torque or tension to a bolt or nut, if the length of …"
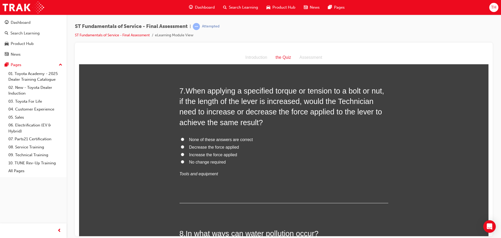
click at [206, 147] on span "Decrease the force applied" at bounding box center [214, 146] width 50 height 4
click at [184, 147] on input "Decrease the force applied" at bounding box center [182, 146] width 3 height 3
radio input "true"
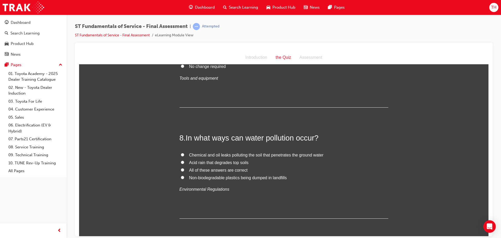
scroll to position [835, 0]
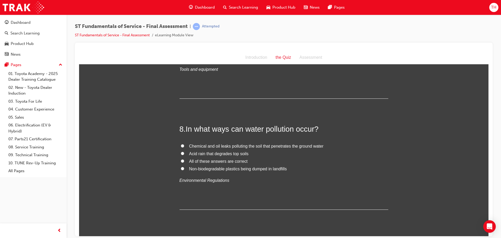
click at [239, 145] on span "Chemical and oil leaks polluting the soil that penetrates the ground water" at bounding box center [256, 145] width 134 height 4
click at [184, 145] on input "Chemical and oil leaks polluting the soil that penetrates the ground water" at bounding box center [182, 145] width 3 height 3
radio input "true"
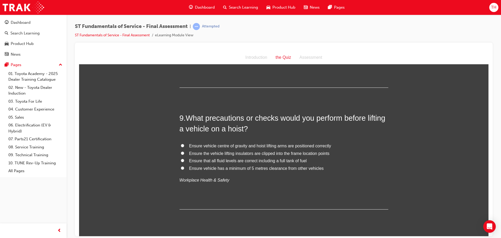
scroll to position [965, 0]
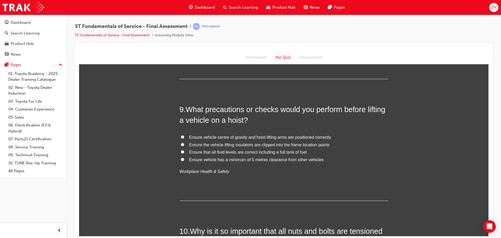
click at [280, 137] on span "Ensure vehicle centre of gravity and hoist lifting arms are positioned correctly" at bounding box center [260, 137] width 142 height 4
click at [184, 137] on input "Ensure vehicle centre of gravity and hoist lifting arms are positioned correctly" at bounding box center [182, 136] width 3 height 3
radio input "true"
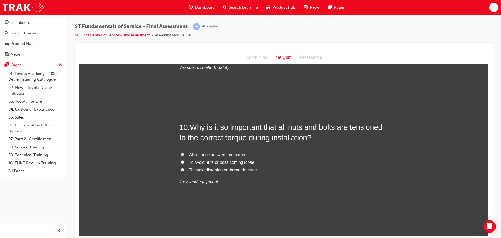
scroll to position [1069, 0]
click at [223, 152] on span "All of these answers are correct" at bounding box center [218, 154] width 58 height 4
click at [184, 152] on input "All of these answers are correct" at bounding box center [182, 153] width 3 height 3
radio input "true"
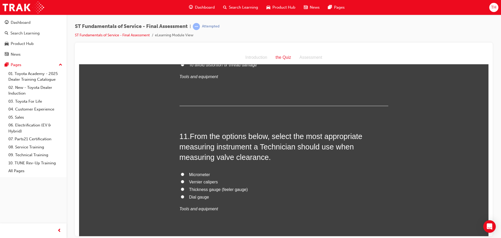
scroll to position [1200, 0]
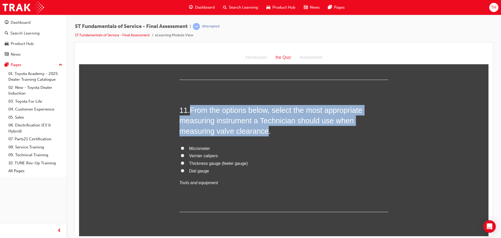
drag, startPoint x: 189, startPoint y: 108, endPoint x: 265, endPoint y: 135, distance: 81.3
click at [265, 135] on h2 "11 . From the options below, select the most appropriate measuring instrument a…" at bounding box center [283, 121] width 209 height 32
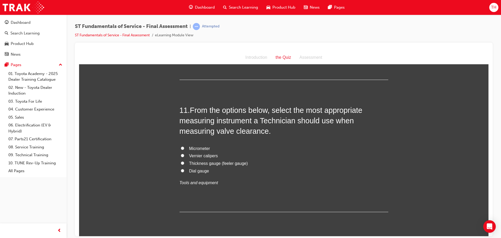
click at [280, 129] on h2 "11 . From the options below, select the most appropriate measuring instrument a…" at bounding box center [283, 121] width 209 height 32
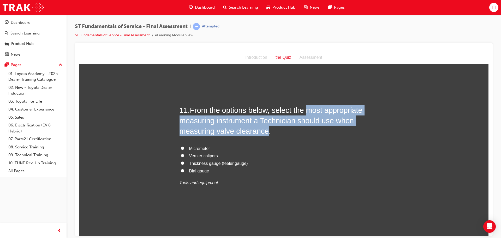
drag, startPoint x: 306, startPoint y: 108, endPoint x: 264, endPoint y: 133, distance: 49.2
click at [264, 133] on span "From the options below, select the most appropriate measuring instrument a Tech…" at bounding box center [270, 120] width 183 height 29
copy span "most appropriate measuring instrument a Technician should use when measuring va…"
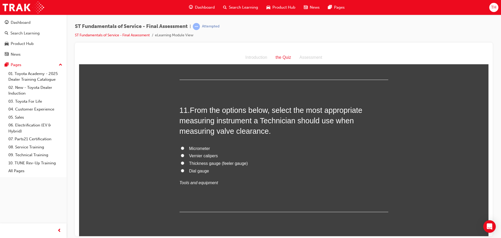
click at [212, 163] on span "Thickness gauge (feeler gauge)" at bounding box center [218, 163] width 59 height 4
click at [184, 163] on input "Thickness gauge (feeler gauge)" at bounding box center [182, 162] width 3 height 3
radio input "true"
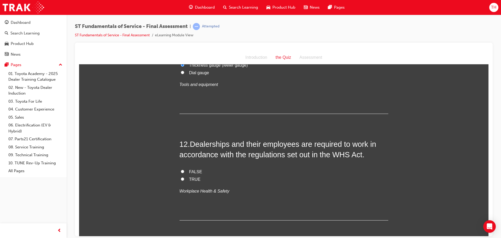
scroll to position [1304, 0]
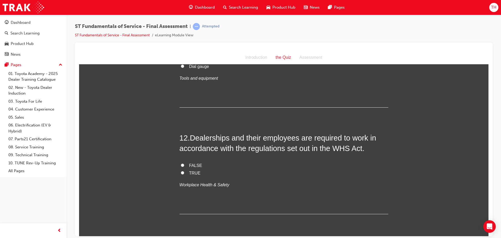
click at [181, 171] on input "TRUE" at bounding box center [182, 172] width 3 height 3
radio input "true"
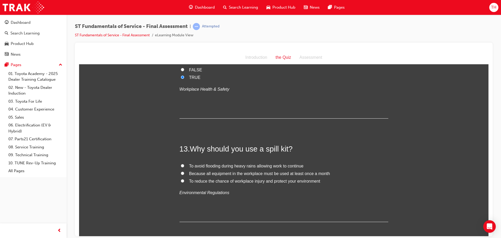
scroll to position [1408, 0]
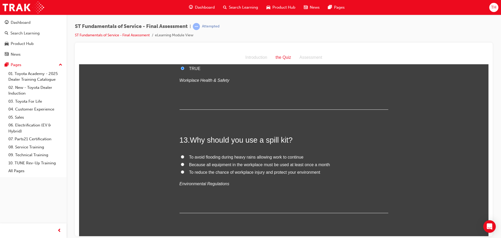
click at [239, 170] on span "To reduce the chance of workplace injury and protect your environment" at bounding box center [254, 172] width 131 height 4
click at [184, 170] on input "To reduce the chance of workplace injury and protect your environment" at bounding box center [182, 171] width 3 height 3
radio input "true"
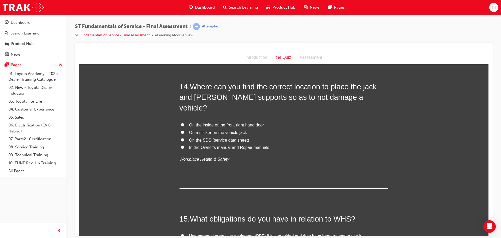
scroll to position [1539, 0]
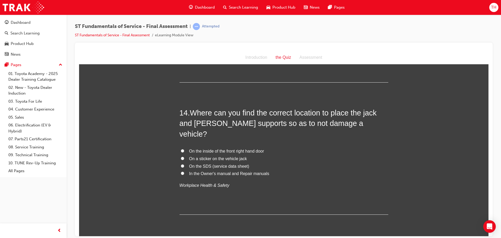
click at [262, 171] on span "In the Owner's manual and Repair manuals" at bounding box center [229, 173] width 80 height 4
click at [184, 171] on input "In the Owner's manual and Repair manuals" at bounding box center [182, 172] width 3 height 3
radio input "true"
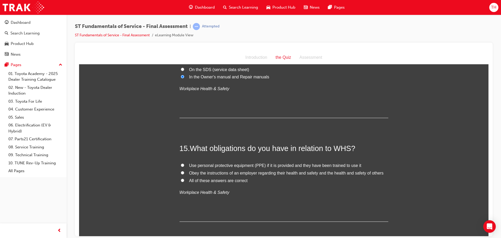
scroll to position [1643, 0]
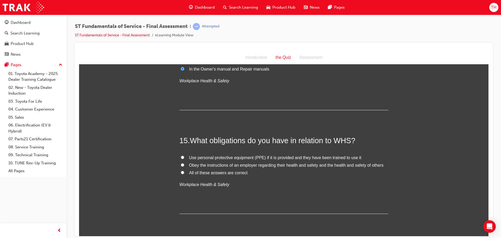
drag, startPoint x: 213, startPoint y: 161, endPoint x: 209, endPoint y: 161, distance: 3.7
click at [213, 170] on span "All of these answers are correct" at bounding box center [218, 172] width 58 height 4
click at [184, 170] on input "All of these answers are correct" at bounding box center [182, 171] width 3 height 3
radio input "true"
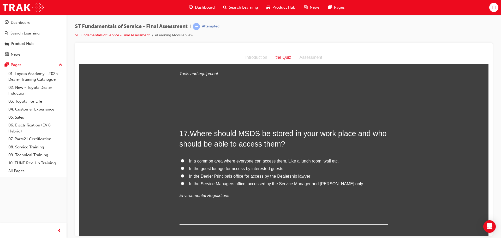
scroll to position [1878, 0]
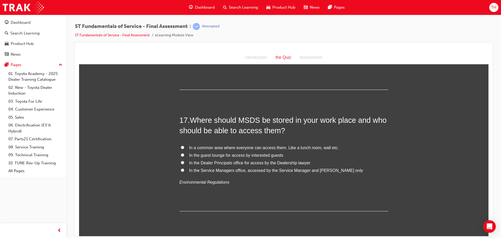
click at [236, 145] on span "In a common area where everyone can access them. Like a lunch room, wall etc." at bounding box center [264, 147] width 150 height 4
click at [184, 145] on input "In a common area where everyone can access them. Like a lunch room, wall etc." at bounding box center [182, 146] width 3 height 3
radio input "true"
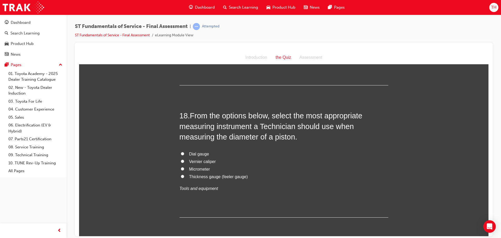
scroll to position [2008, 0]
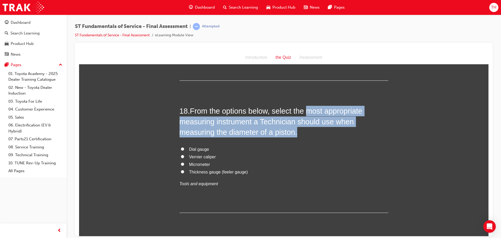
drag, startPoint x: 305, startPoint y: 100, endPoint x: 297, endPoint y: 123, distance: 24.4
click at [297, 123] on h2 "18 . From the options below, select the most appropriate measuring instrument a…" at bounding box center [283, 121] width 209 height 32
copy span "most appropriate measuring instrument a Technician should use when measuring th…"
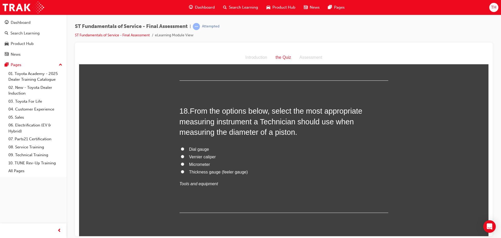
click at [198, 147] on span "Dial gauge" at bounding box center [199, 149] width 20 height 4
click at [184, 147] on input "Dial gauge" at bounding box center [182, 148] width 3 height 3
radio input "true"
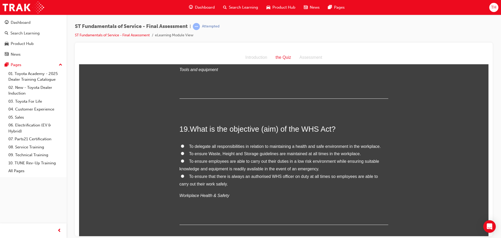
scroll to position [2139, 0]
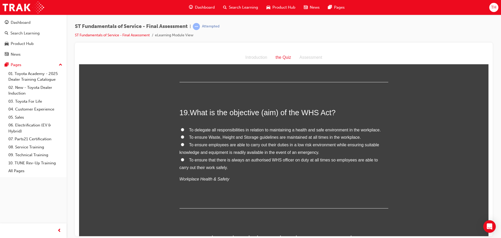
click at [222, 141] on label "To ensure employees are able to carry out their duties in a low risk environmen…" at bounding box center [283, 148] width 209 height 15
click at [184, 142] on input "To ensure employees are able to carry out their duties in a low risk environmen…" at bounding box center [182, 143] width 3 height 3
radio input "true"
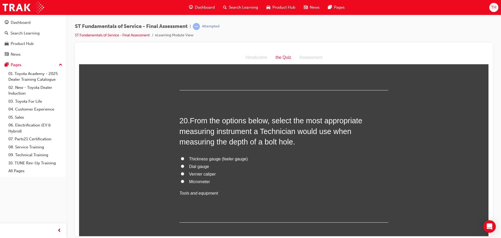
scroll to position [2269, 0]
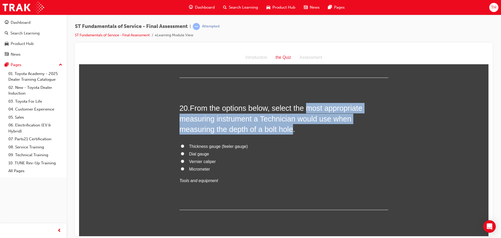
drag, startPoint x: 305, startPoint y: 99, endPoint x: 255, endPoint y: 120, distance: 54.6
click at [255, 120] on span "From the options below, select the most appropriate measuring instrument a Tech…" at bounding box center [270, 118] width 183 height 29
copy span "most appropriate measuring instrument a Technician would use when measuring the…"
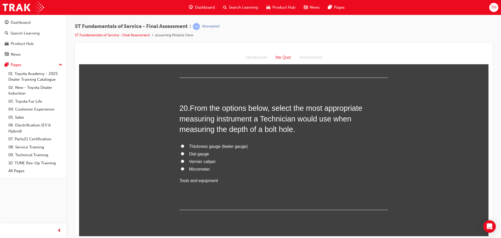
click at [229, 165] on label "Micrometer" at bounding box center [283, 169] width 209 height 8
click at [184, 167] on input "Micrometer" at bounding box center [182, 168] width 3 height 3
radio input "true"
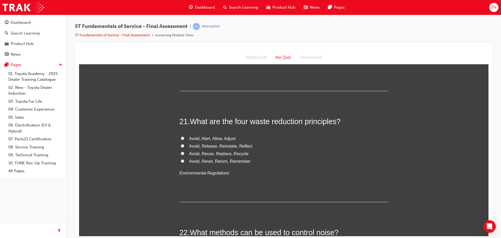
scroll to position [2400, 0]
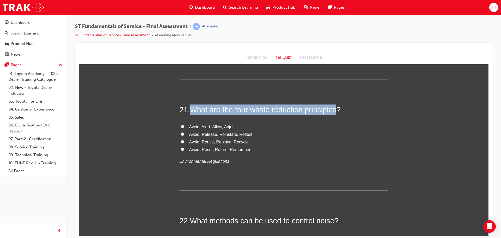
drag, startPoint x: 192, startPoint y: 100, endPoint x: 336, endPoint y: 102, distance: 143.7
click at [336, 105] on span "What are the four waste reduction principles?" at bounding box center [265, 109] width 151 height 8
copy span "What are the four waste reduction principles"
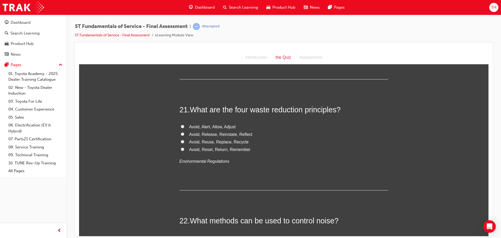
click at [216, 139] on span "Avoid, Reuse, Replace, Recycle" at bounding box center [218, 141] width 59 height 4
click at [184, 140] on input "Avoid, Reuse, Replace, Recycle" at bounding box center [182, 141] width 3 height 3
radio input "true"
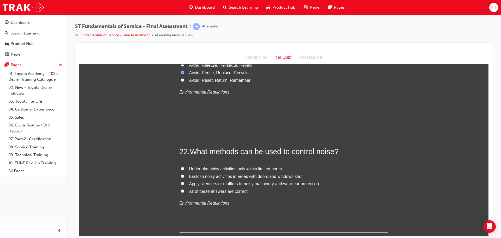
scroll to position [2504, 0]
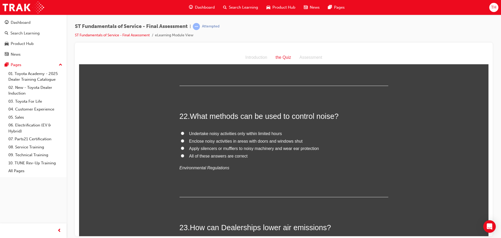
click at [220, 153] on span "All of these answers are correct" at bounding box center [218, 155] width 58 height 4
click at [184, 154] on input "All of these answers are correct" at bounding box center [182, 155] width 3 height 3
radio input "true"
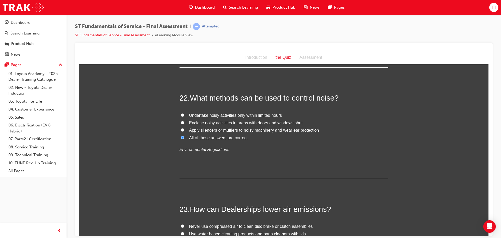
scroll to position [2530, 0]
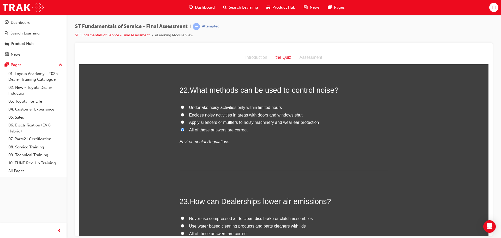
click at [215, 127] on span "All of these answers are correct" at bounding box center [218, 129] width 58 height 4
click at [184, 128] on input "All of these answers are correct" at bounding box center [182, 129] width 3 height 3
click at [219, 120] on span "Apply silencers or mufflers to noisy machinery and wear ear protection" at bounding box center [254, 122] width 130 height 4
click at [184, 120] on input "Apply silencers or mufflers to noisy machinery and wear ear protection" at bounding box center [182, 121] width 3 height 3
radio input "true"
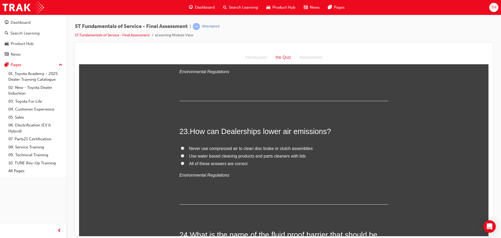
scroll to position [2608, 0]
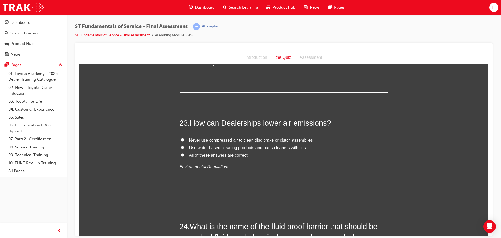
click at [218, 153] on span "All of these answers are correct" at bounding box center [218, 155] width 58 height 4
click at [184, 153] on input "All of these answers are correct" at bounding box center [182, 154] width 3 height 3
radio input "true"
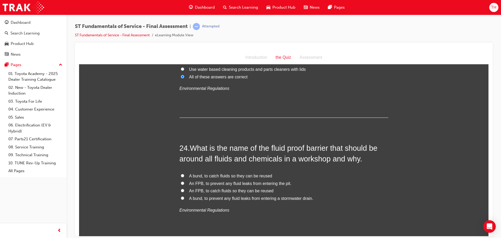
scroll to position [2713, 0]
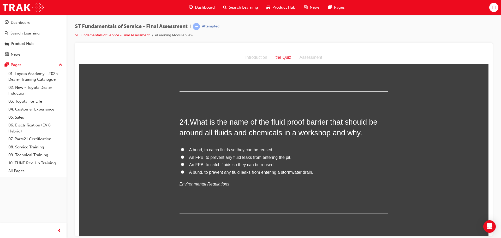
click at [235, 170] on span "A bund, to prevent any fluid leaks from entering a stormwater drain." at bounding box center [251, 172] width 124 height 4
click at [184, 170] on input "A bund, to prevent any fluid leaks from entering a stormwater drain." at bounding box center [182, 171] width 3 height 3
radio input "true"
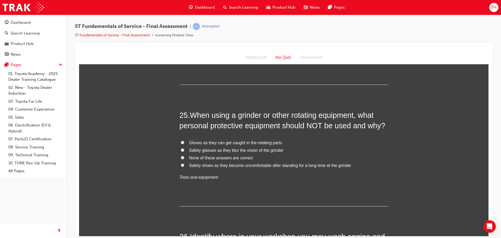
scroll to position [2843, 0]
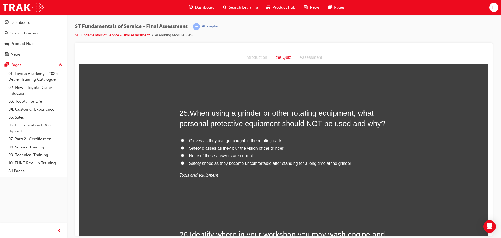
click at [240, 146] on span "Safety glasses as they blur the vision of the grinder" at bounding box center [236, 148] width 94 height 4
click at [184, 146] on input "Safety glasses as they blur the vision of the grinder" at bounding box center [182, 147] width 3 height 3
radio input "true"
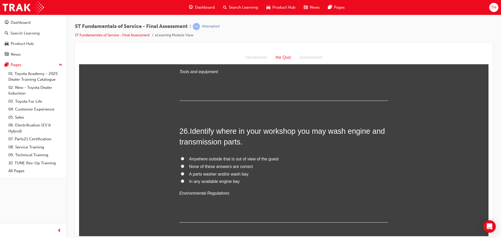
scroll to position [2947, 0]
click at [208, 178] on span "In any available engine bay" at bounding box center [214, 180] width 51 height 4
click at [184, 178] on input "In any available engine bay" at bounding box center [182, 179] width 3 height 3
radio input "true"
click at [214, 169] on label "A parts washer and/or wash bay" at bounding box center [283, 173] width 209 height 8
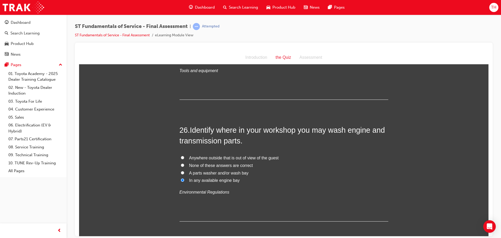
click at [184, 171] on input "A parts washer and/or wash bay" at bounding box center [182, 172] width 3 height 3
radio input "true"
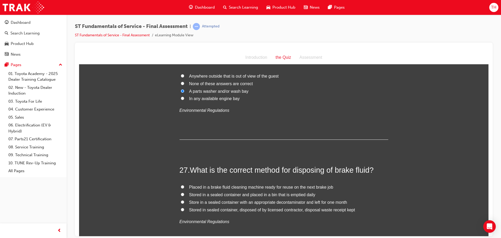
scroll to position [3052, 0]
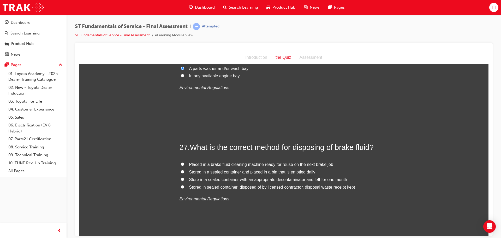
click at [272, 184] on span "Stored in sealed container, disposed of by licensed contractor, disposal waste …" at bounding box center [272, 186] width 166 height 4
click at [184, 185] on input "Stored in sealed container, disposed of by licensed contractor, disposal waste …" at bounding box center [182, 186] width 3 height 3
radio input "true"
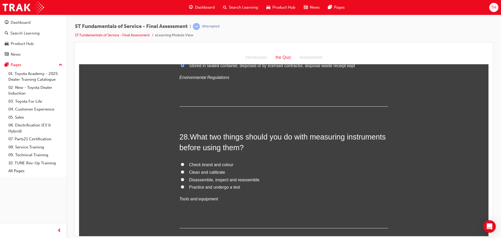
scroll to position [3182, 0]
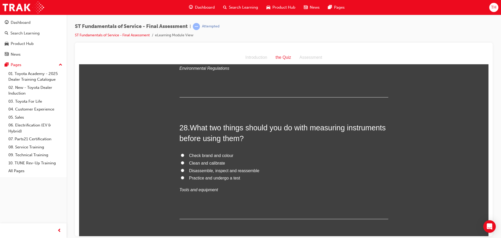
click at [206, 160] on span "Clean and calibrate" at bounding box center [207, 162] width 36 height 4
click at [184, 161] on input "Clean and calibrate" at bounding box center [182, 162] width 3 height 3
radio input "true"
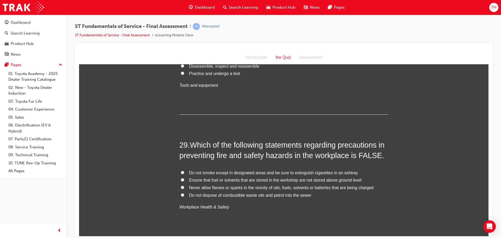
scroll to position [3312, 0]
